Goal: Browse casually: Explore the website without a specific task or goal

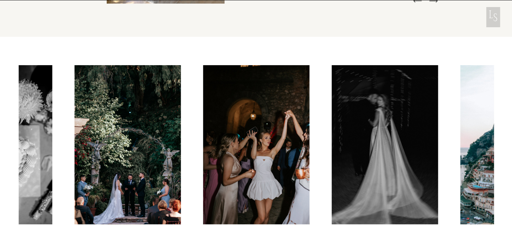
scroll to position [1716, 0]
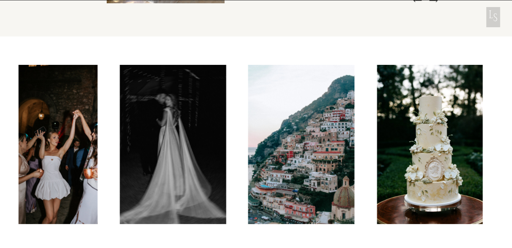
click at [199, 147] on img at bounding box center [172, 144] width 106 height 159
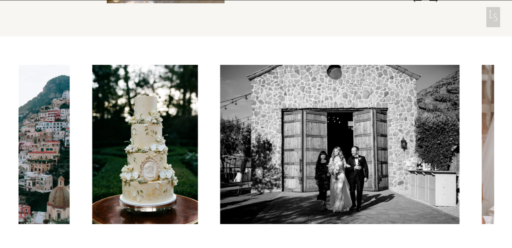
click at [161, 147] on img at bounding box center [145, 144] width 106 height 159
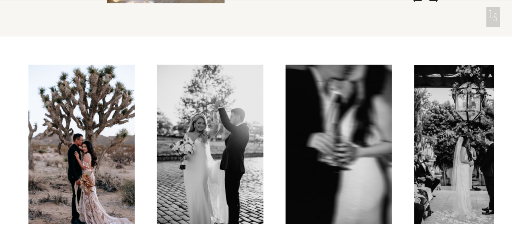
click at [61, 143] on img at bounding box center [81, 144] width 106 height 159
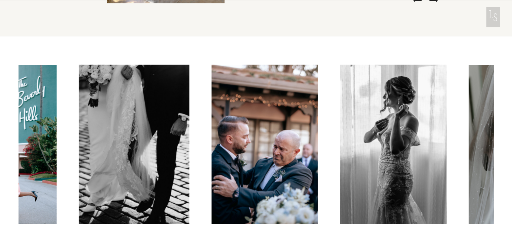
click at [112, 140] on img at bounding box center [134, 144] width 110 height 159
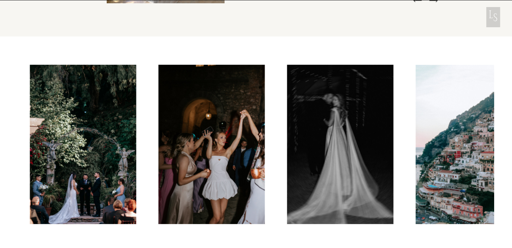
click at [48, 141] on img at bounding box center [83, 144] width 106 height 159
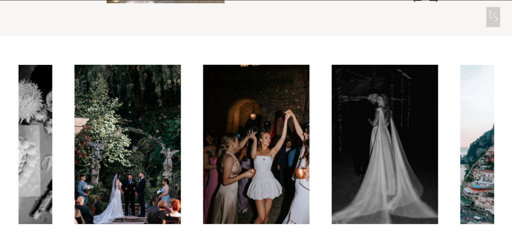
click at [265, 143] on img at bounding box center [256, 144] width 106 height 159
click at [264, 160] on img at bounding box center [256, 144] width 106 height 159
click at [356, 138] on img at bounding box center [384, 144] width 106 height 159
click at [366, 138] on img at bounding box center [384, 144] width 106 height 159
click at [368, 111] on img at bounding box center [384, 144] width 106 height 159
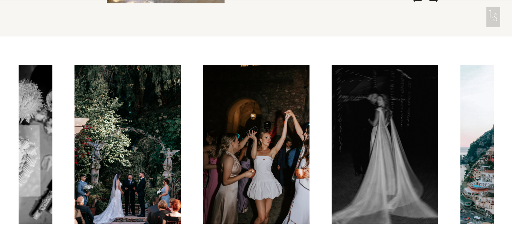
click at [407, 168] on img at bounding box center [384, 144] width 106 height 159
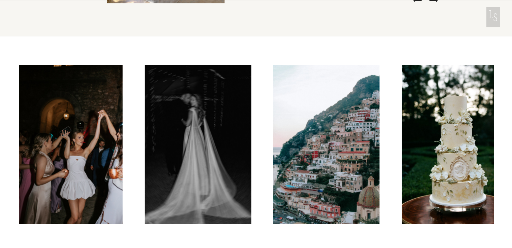
click at [145, 164] on img at bounding box center [198, 144] width 106 height 159
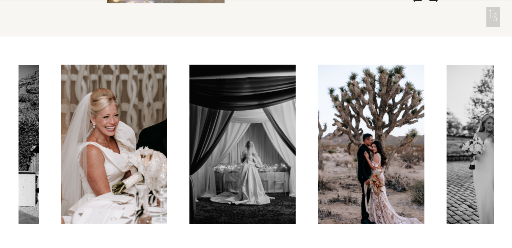
click at [189, 153] on img at bounding box center [242, 144] width 106 height 159
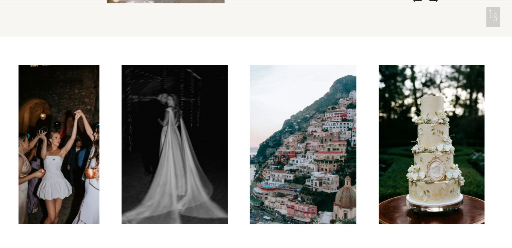
click at [23, 135] on img at bounding box center [46, 144] width 106 height 159
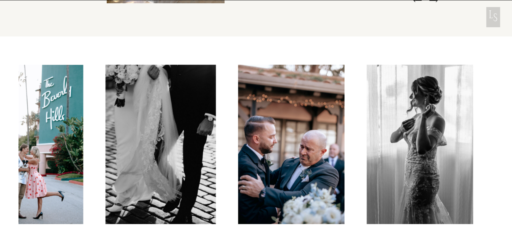
click at [108, 138] on img at bounding box center [160, 144] width 110 height 159
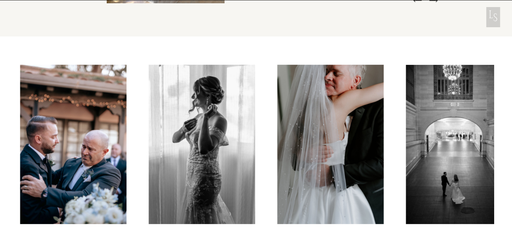
click at [175, 151] on img at bounding box center [201, 144] width 106 height 159
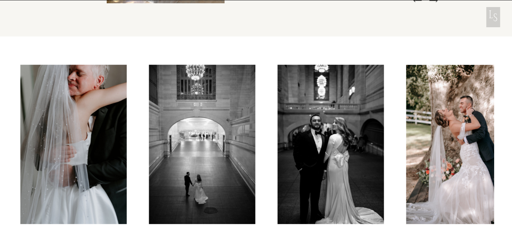
click at [123, 145] on img at bounding box center [73, 144] width 106 height 159
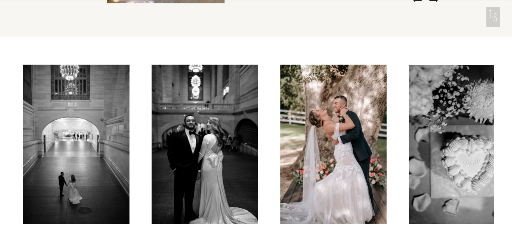
click at [151, 142] on img at bounding box center [204, 144] width 106 height 159
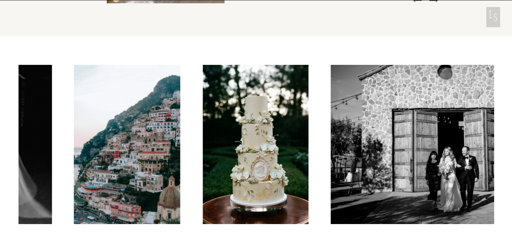
click at [129, 140] on img at bounding box center [127, 144] width 106 height 159
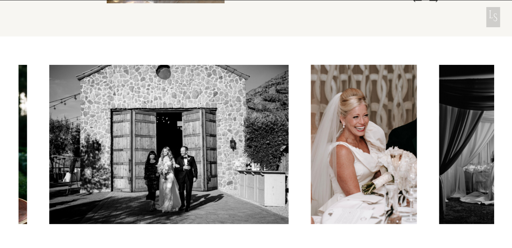
click at [56, 140] on img at bounding box center [168, 144] width 239 height 159
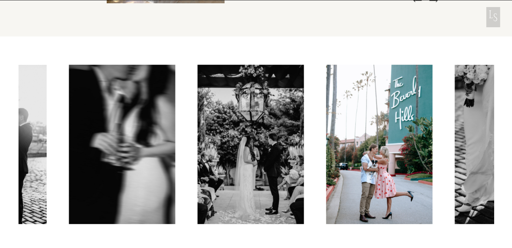
click at [54, 143] on div at bounding box center [256, 144] width 475 height 159
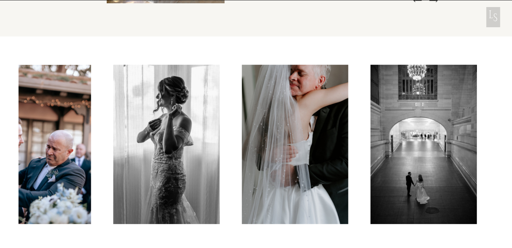
click at [151, 139] on img at bounding box center [166, 144] width 106 height 159
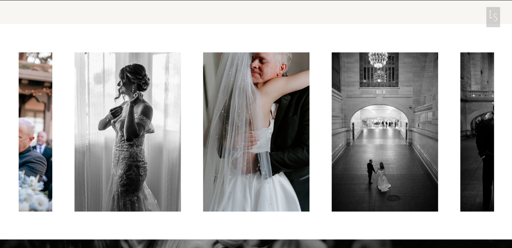
scroll to position [1783, 0]
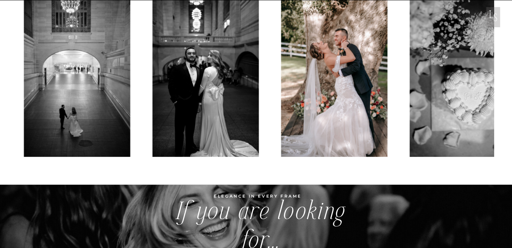
click at [118, 100] on img at bounding box center [77, 77] width 106 height 159
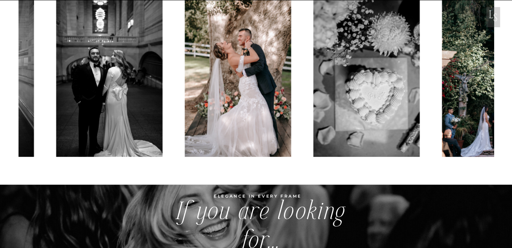
click at [184, 98] on img at bounding box center [237, 77] width 106 height 159
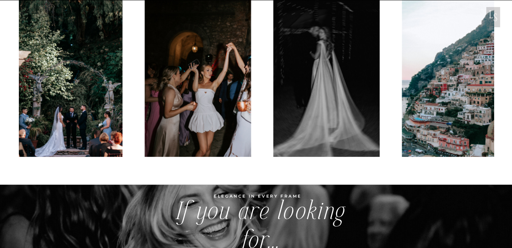
click at [96, 100] on img at bounding box center [69, 77] width 106 height 159
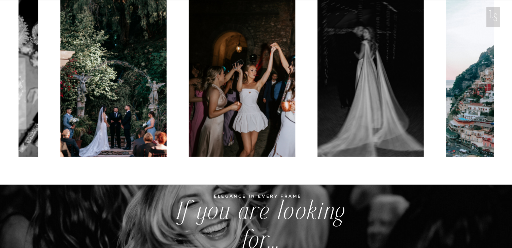
click at [317, 73] on img at bounding box center [370, 77] width 106 height 159
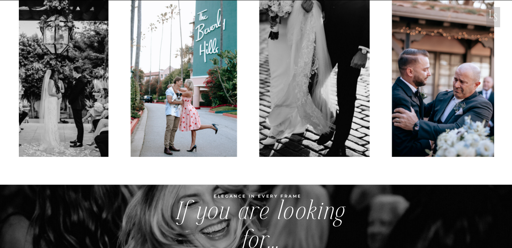
click at [42, 64] on img at bounding box center [55, 77] width 106 height 159
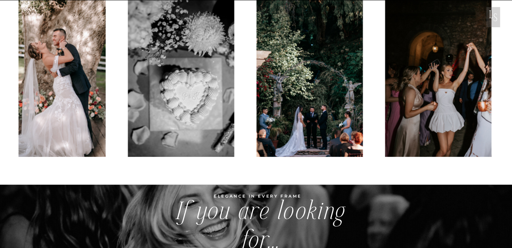
click at [127, 73] on img at bounding box center [180, 77] width 106 height 159
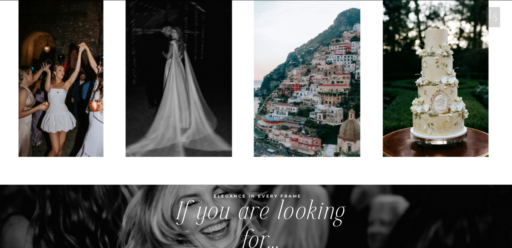
click at [178, 74] on img at bounding box center [178, 77] width 106 height 159
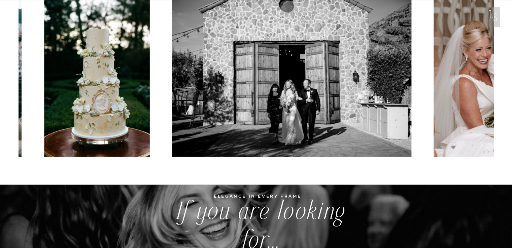
click at [64, 72] on img at bounding box center [97, 77] width 106 height 159
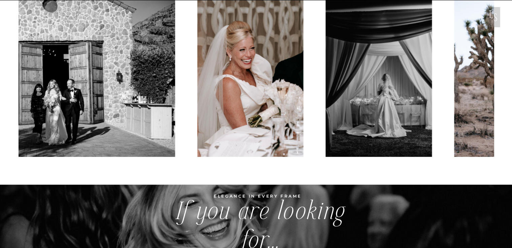
click at [96, 77] on img at bounding box center [55, 77] width 239 height 159
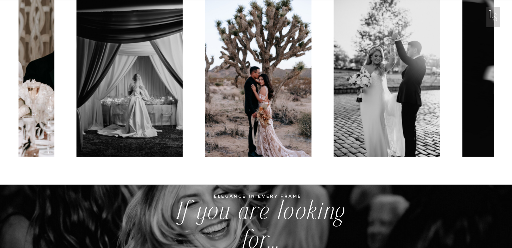
click at [116, 77] on img at bounding box center [129, 77] width 106 height 159
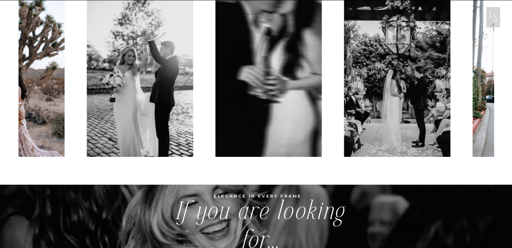
click at [171, 75] on img at bounding box center [139, 77] width 106 height 159
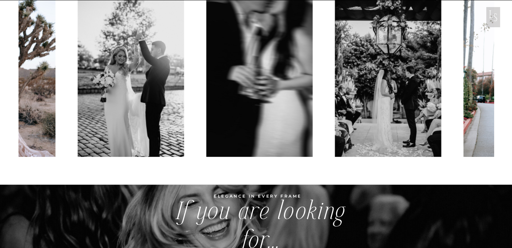
click at [206, 87] on img at bounding box center [259, 77] width 106 height 159
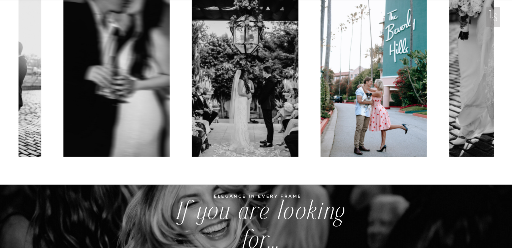
click at [320, 96] on img at bounding box center [373, 77] width 106 height 159
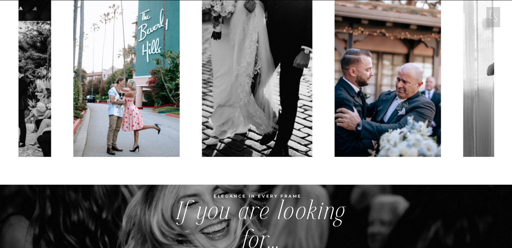
click at [334, 96] on img at bounding box center [387, 77] width 106 height 159
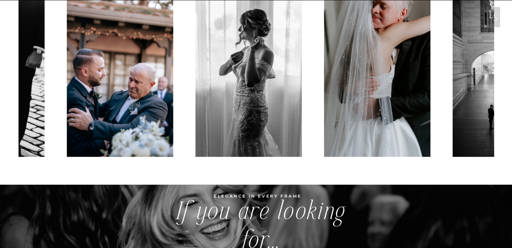
click at [324, 99] on img at bounding box center [377, 77] width 106 height 159
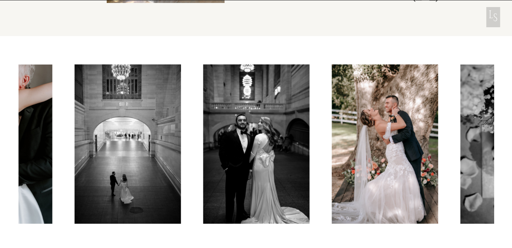
scroll to position [1716, 0]
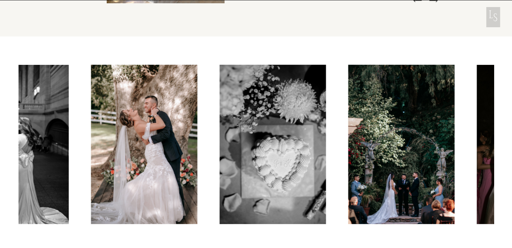
click at [151, 163] on img at bounding box center [144, 144] width 106 height 159
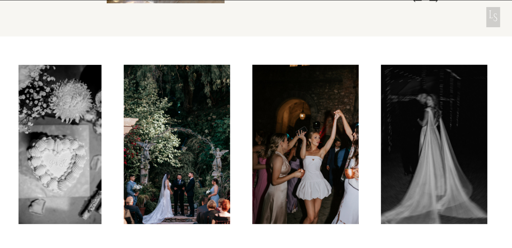
click at [172, 156] on img at bounding box center [176, 144] width 106 height 159
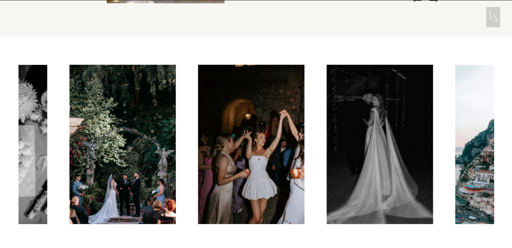
click at [326, 146] on img at bounding box center [379, 144] width 106 height 159
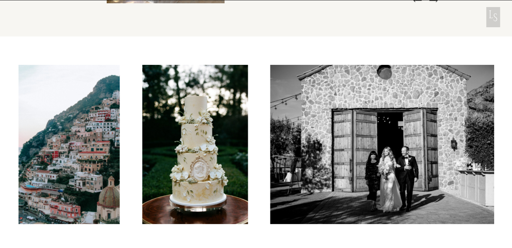
click at [111, 151] on div at bounding box center [122, 144] width 475 height 159
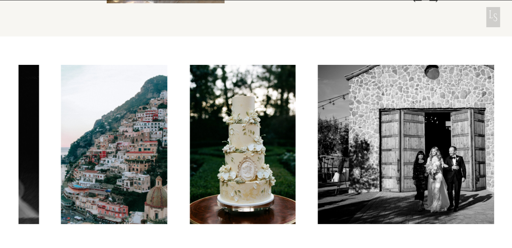
click at [189, 154] on img at bounding box center [242, 144] width 106 height 159
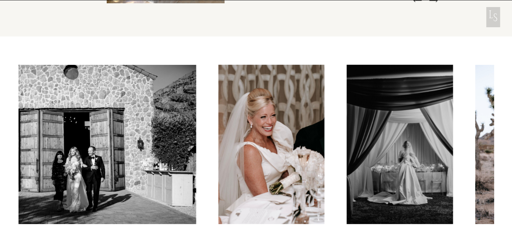
click at [157, 145] on img at bounding box center [76, 144] width 239 height 159
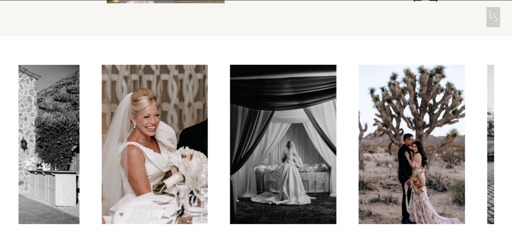
click at [230, 148] on img at bounding box center [283, 144] width 106 height 159
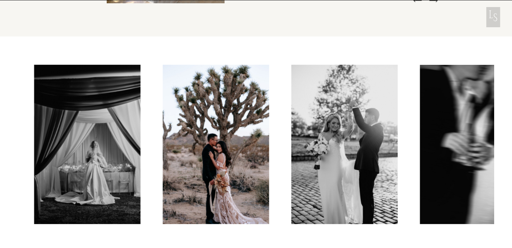
click at [162, 149] on img at bounding box center [215, 144] width 106 height 159
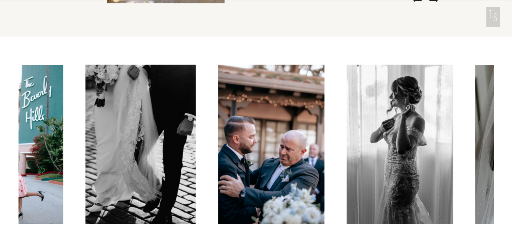
click at [23, 144] on img at bounding box center [10, 144] width 106 height 159
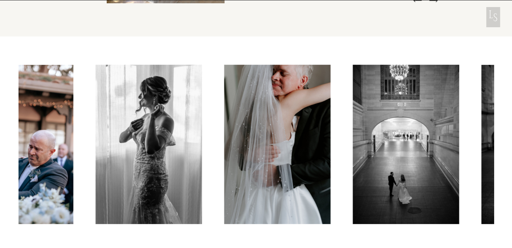
click at [62, 143] on img at bounding box center [20, 144] width 106 height 159
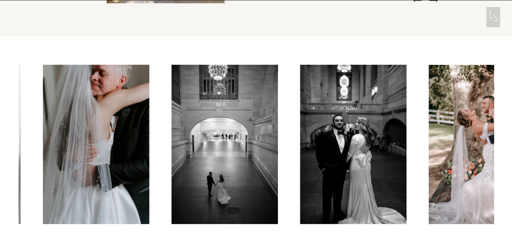
click at [131, 143] on img at bounding box center [96, 144] width 106 height 159
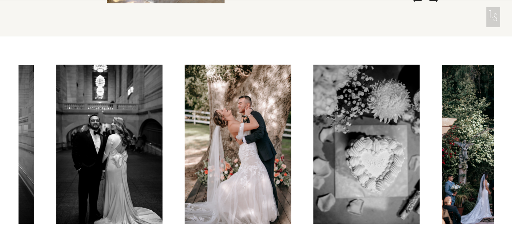
click at [52, 140] on div at bounding box center [256, 144] width 475 height 159
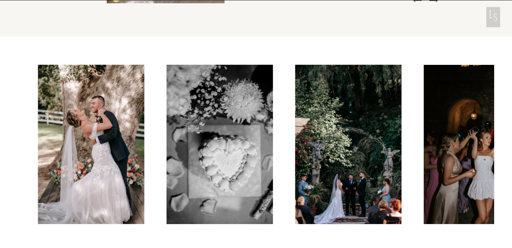
click at [109, 148] on img at bounding box center [91, 144] width 106 height 159
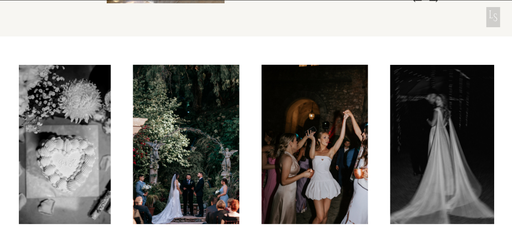
click at [125, 146] on div at bounding box center [256, 144] width 475 height 159
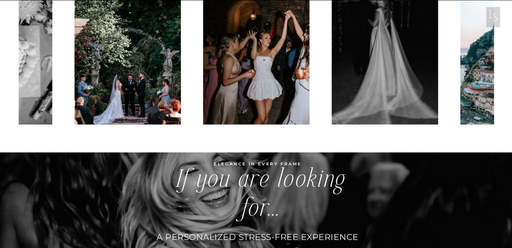
scroll to position [1783, 0]
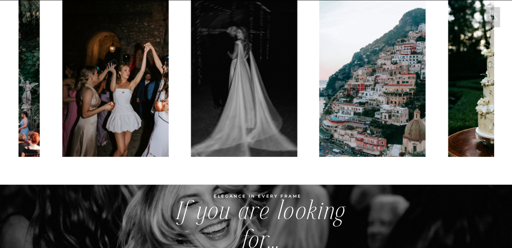
click at [38, 109] on div at bounding box center [256, 77] width 475 height 159
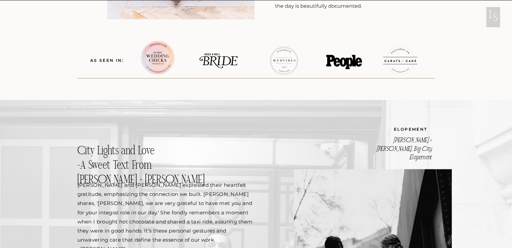
scroll to position [1043, 0]
